Goal: Task Accomplishment & Management: Complete application form

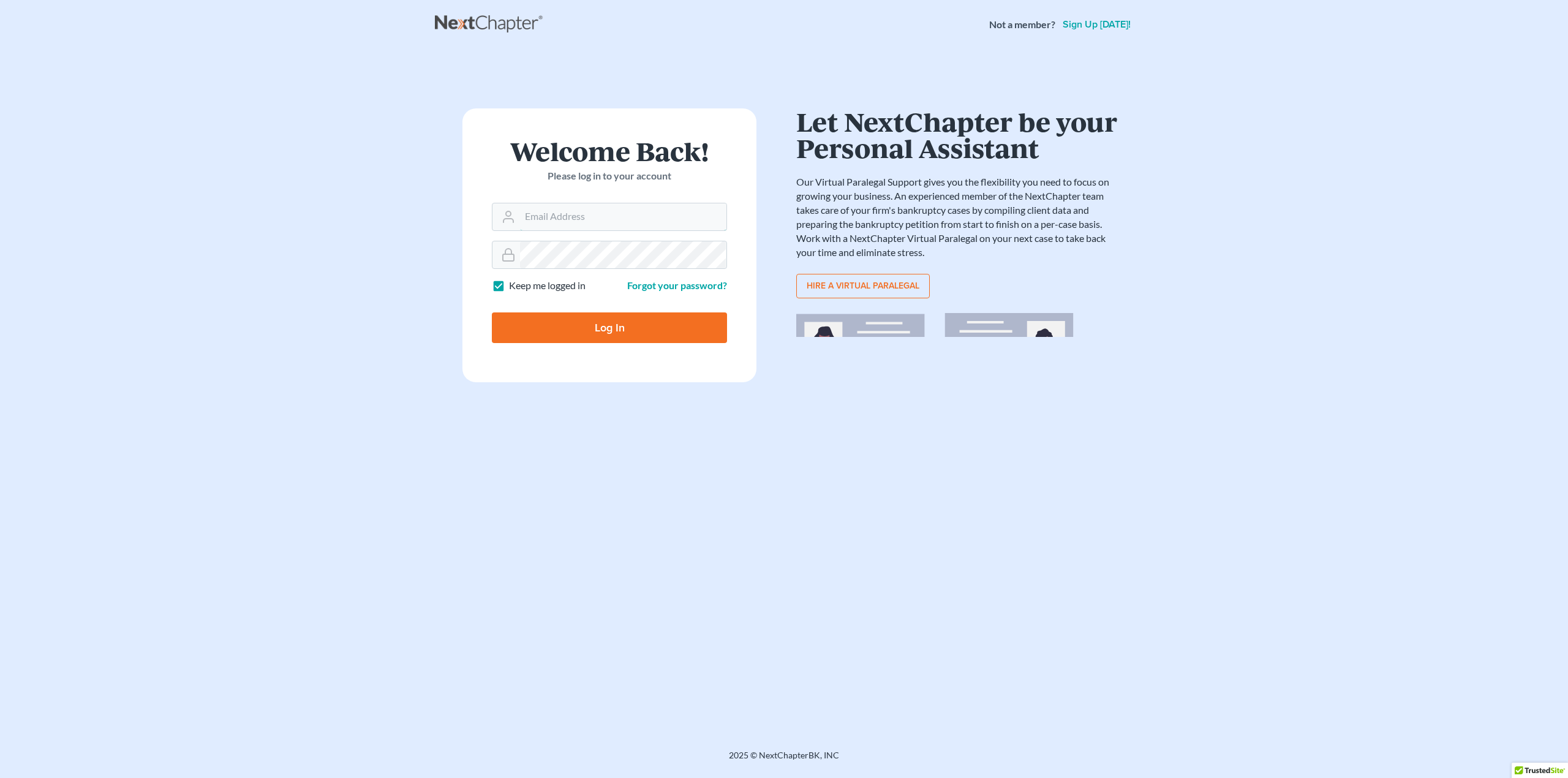
type input "[PERSON_NAME][EMAIL_ADDRESS][DOMAIN_NAME]"
click at [509, 291] on label "Keep me logged in" at bounding box center [548, 285] width 77 height 14
click at [514, 287] on input "Keep me logged in" at bounding box center [517, 282] width 8 height 8
checkbox input "false"
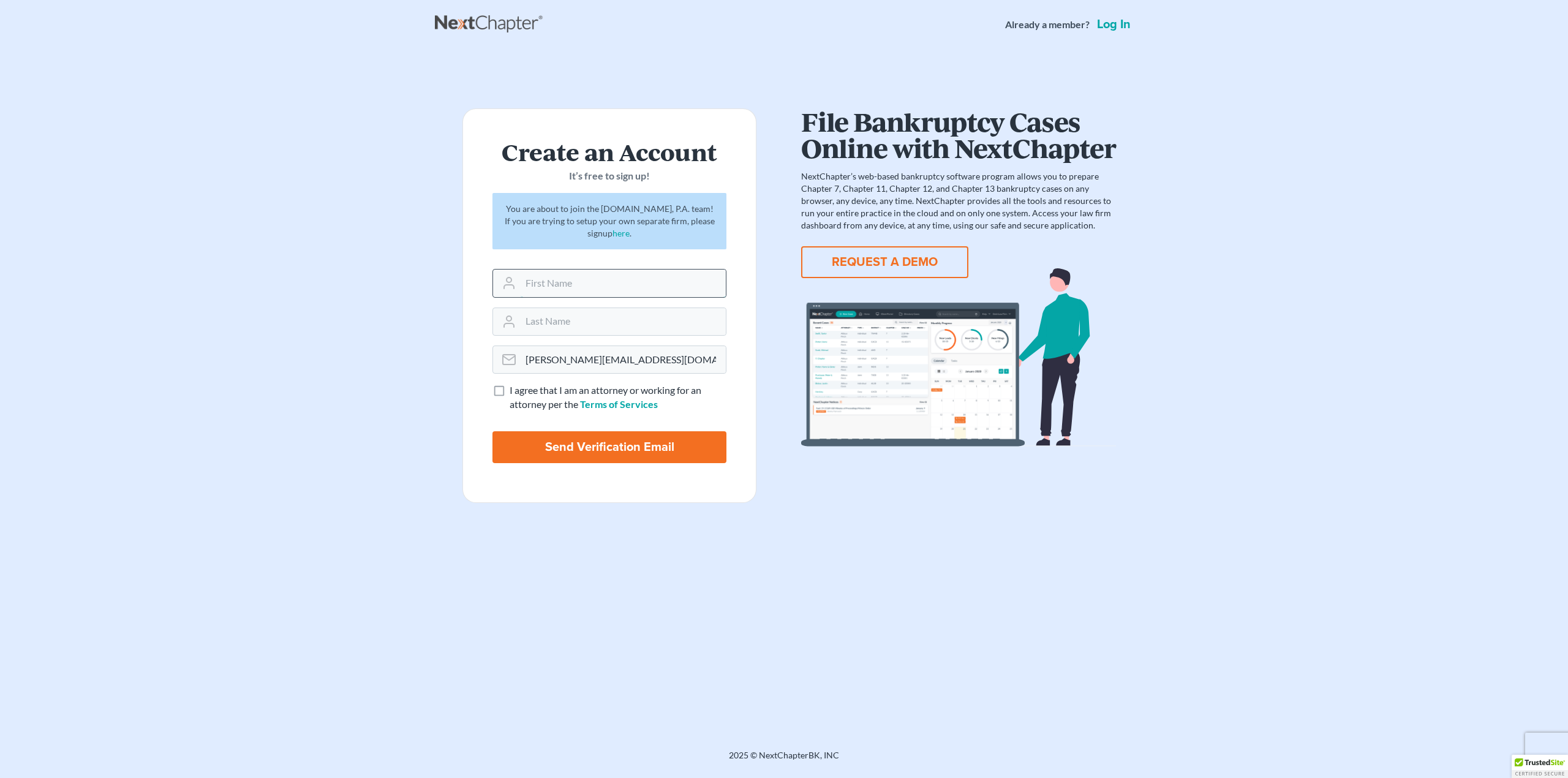
click at [547, 282] on input "text" at bounding box center [622, 283] width 205 height 27
type input "Amy"
type input "Mitchell"
click at [509, 390] on label "I agree that I am an attorney or working for an attorney per the Terms of Servi…" at bounding box center [618, 397] width 217 height 28
click at [515, 390] on input "I agree that I am an attorney or working for an attorney per the Terms of Servi…" at bounding box center [518, 387] width 8 height 8
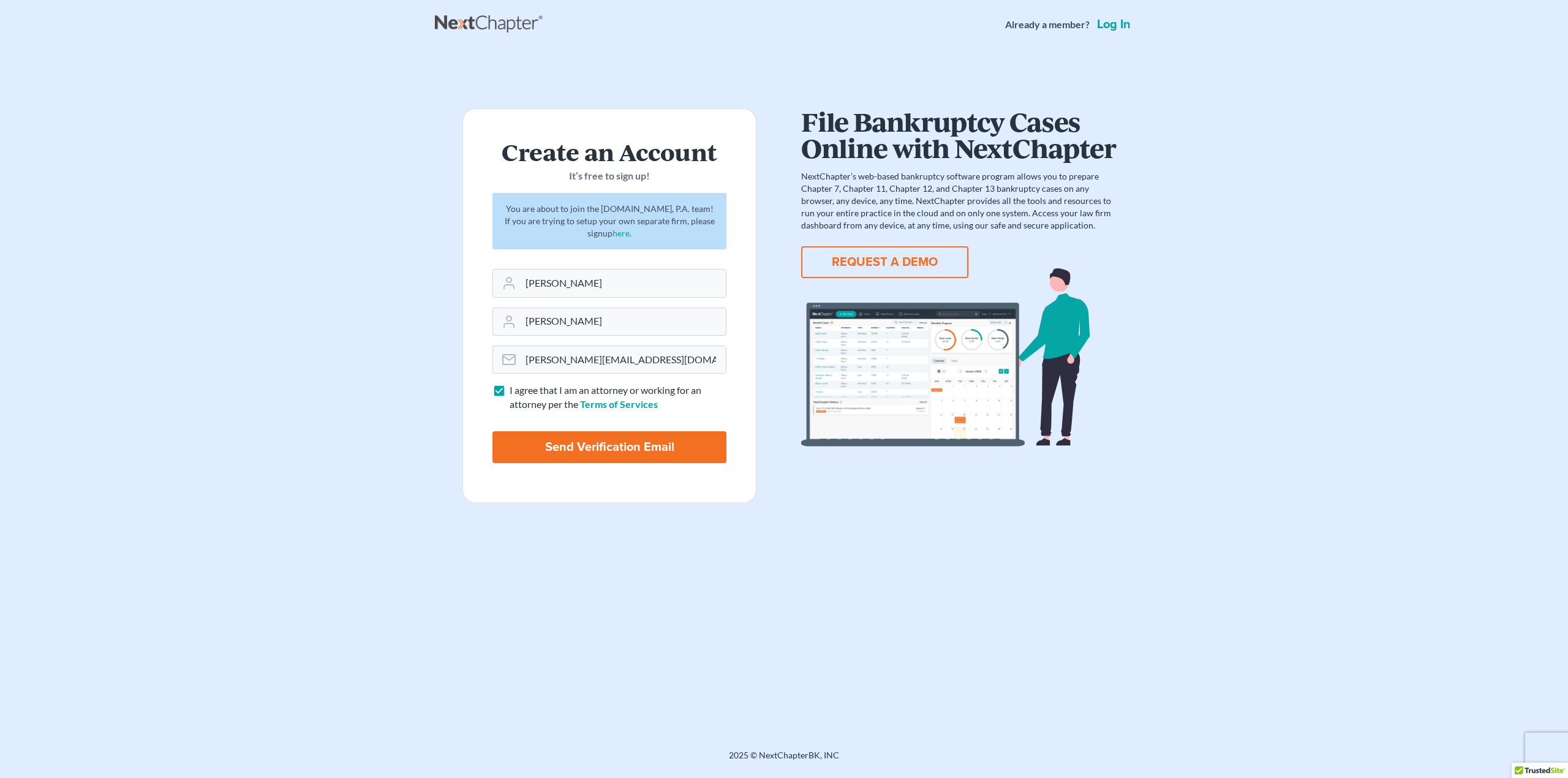
click at [509, 390] on label "I agree that I am an attorney or working for an attorney per the Terms of Servi…" at bounding box center [618, 397] width 217 height 28
click at [515, 390] on input "I agree that I am an attorney or working for an attorney per the Terms of Servi…" at bounding box center [518, 387] width 8 height 8
click at [509, 394] on label "I agree that I am an attorney or working for an attorney per the Terms of Servi…" at bounding box center [618, 397] width 217 height 28
click at [515, 392] on input "I agree that I am an attorney or working for an attorney per the Terms of Servi…" at bounding box center [518, 387] width 8 height 8
checkbox input "true"
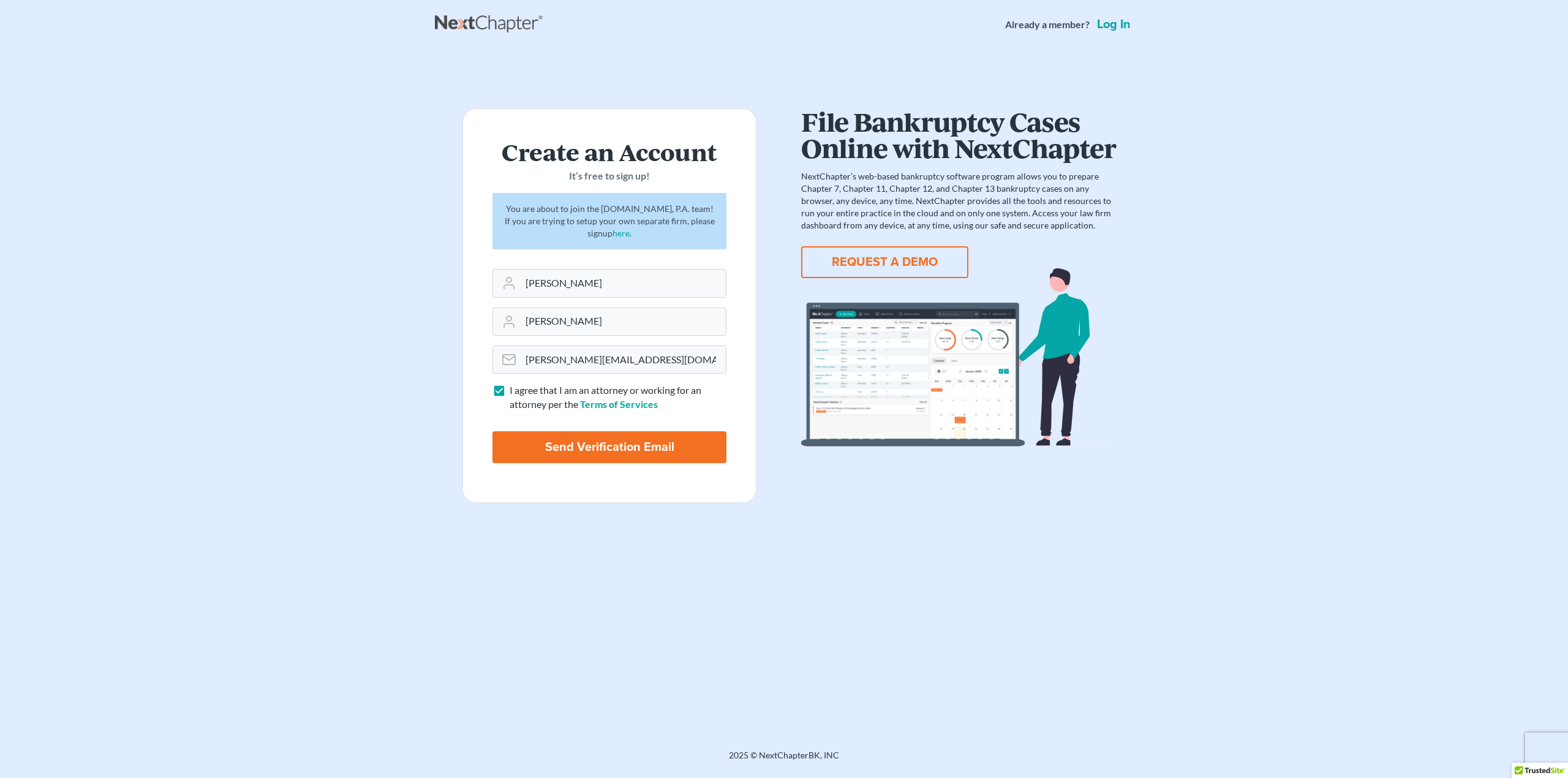
click at [604, 447] on input "Send Verification Email" at bounding box center [609, 447] width 234 height 32
type input "Thinking..."
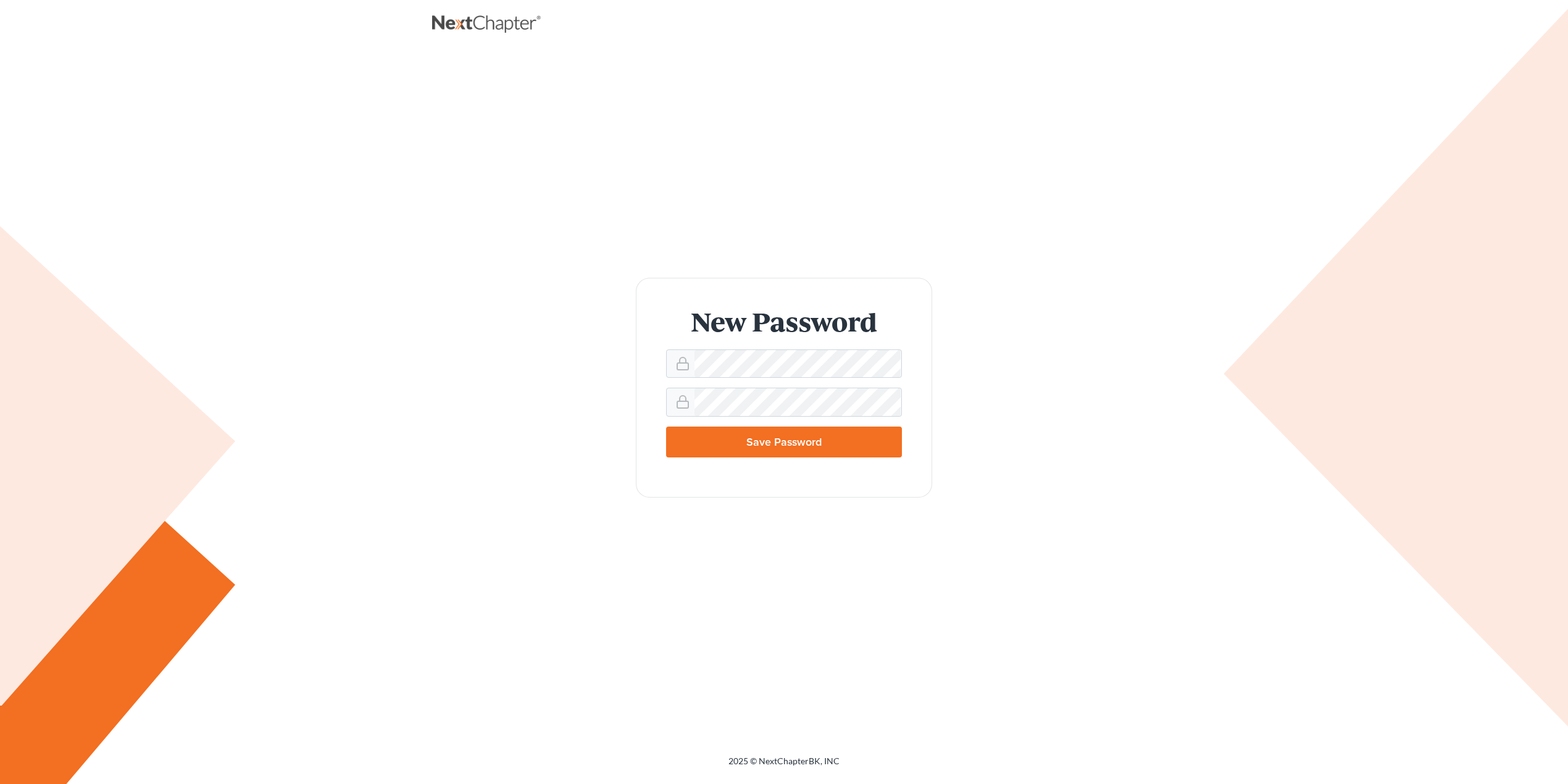
click at [988, 352] on div "New Password Save Password" at bounding box center [784, 387] width 679 height 219
click at [809, 440] on input "Save Password" at bounding box center [784, 443] width 236 height 31
type input "Thinking..."
